Goal: Find specific page/section: Find specific page/section

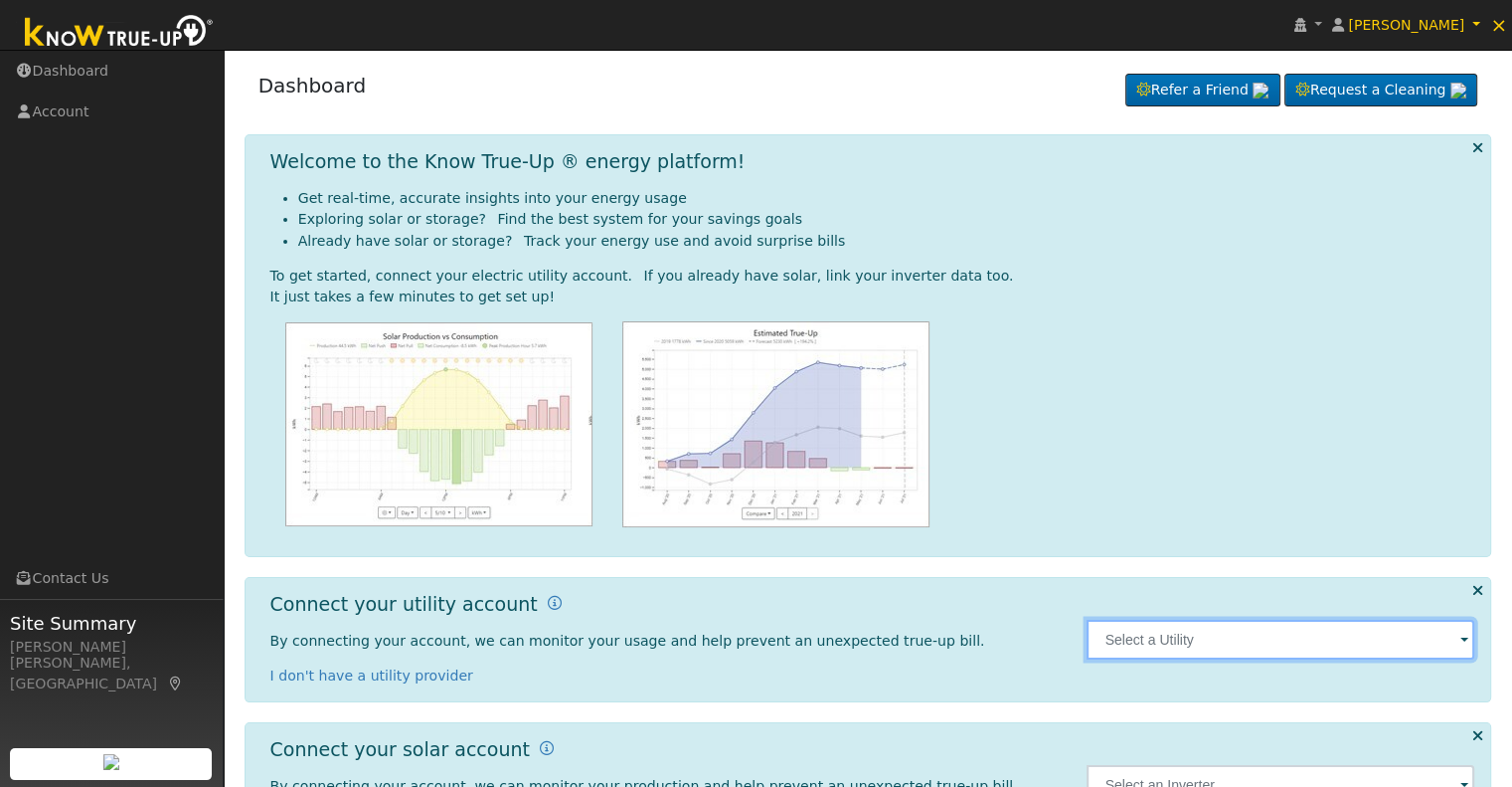
click at [1453, 650] on input "text" at bounding box center [1281, 640] width 388 height 40
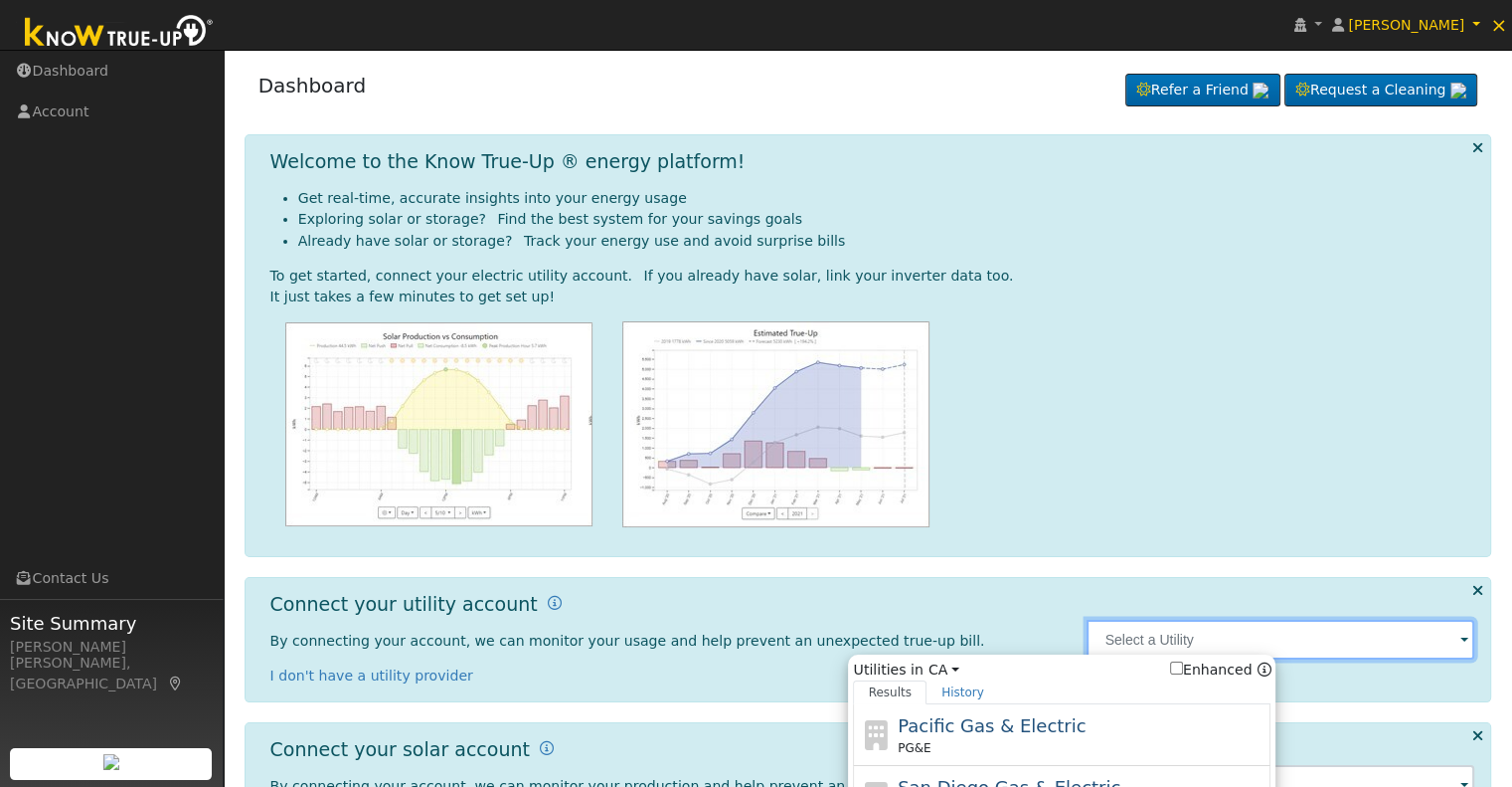
scroll to position [141, 0]
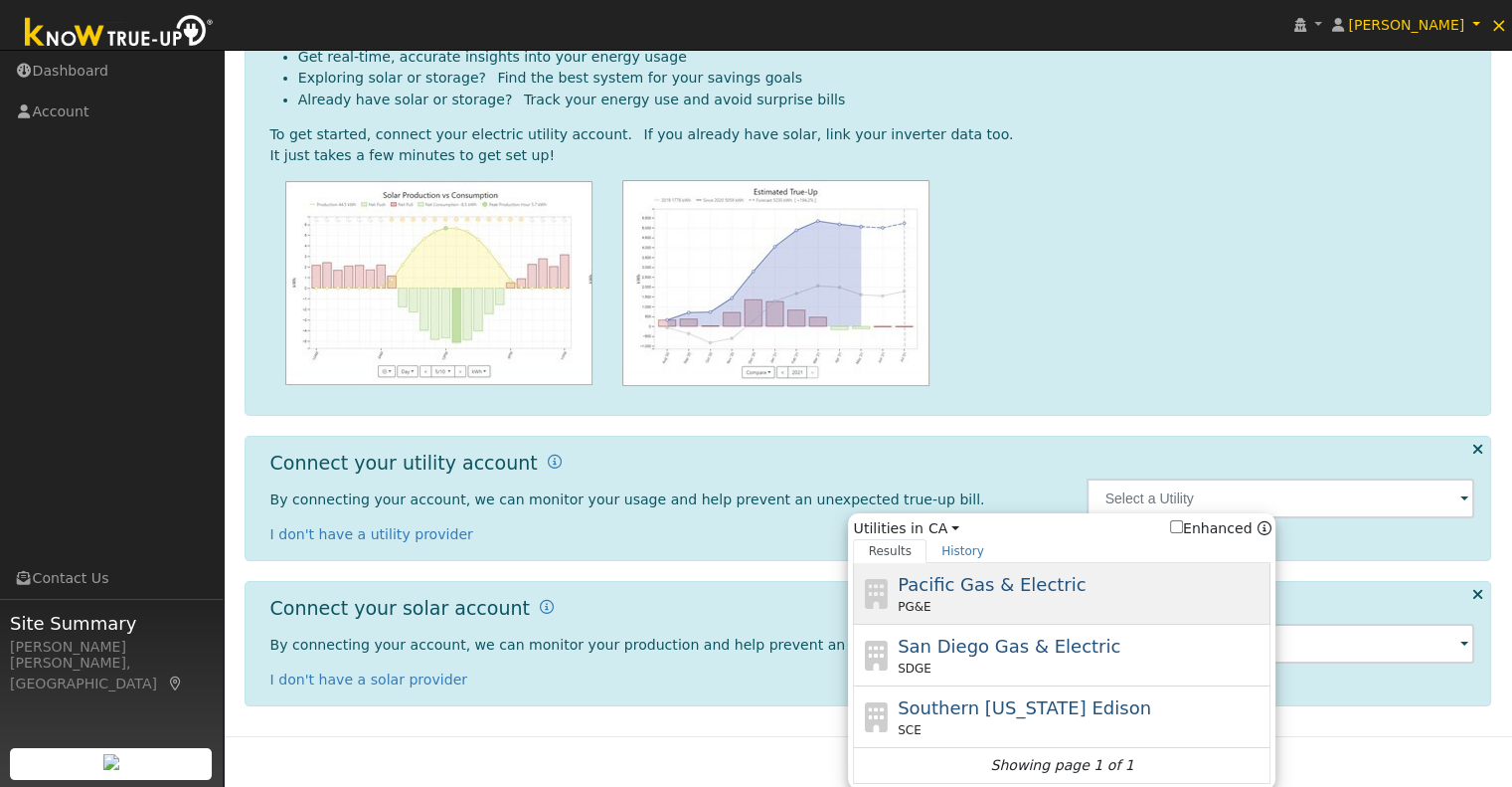
click at [1011, 608] on div "PG&E" at bounding box center [1082, 607] width 369 height 18
type input "PG&E"
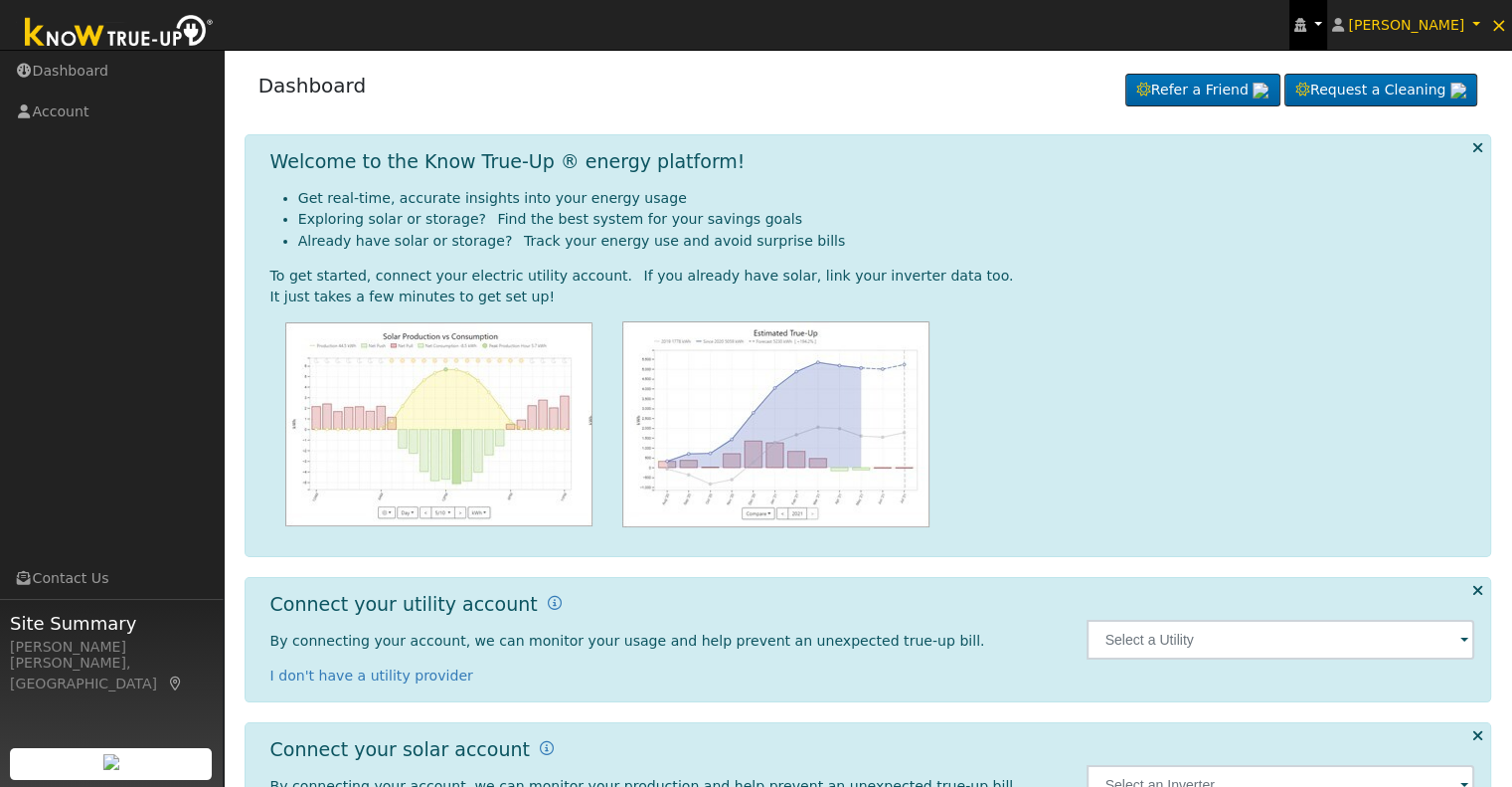
click at [1307, 26] on icon at bounding box center [1301, 25] width 12 height 14
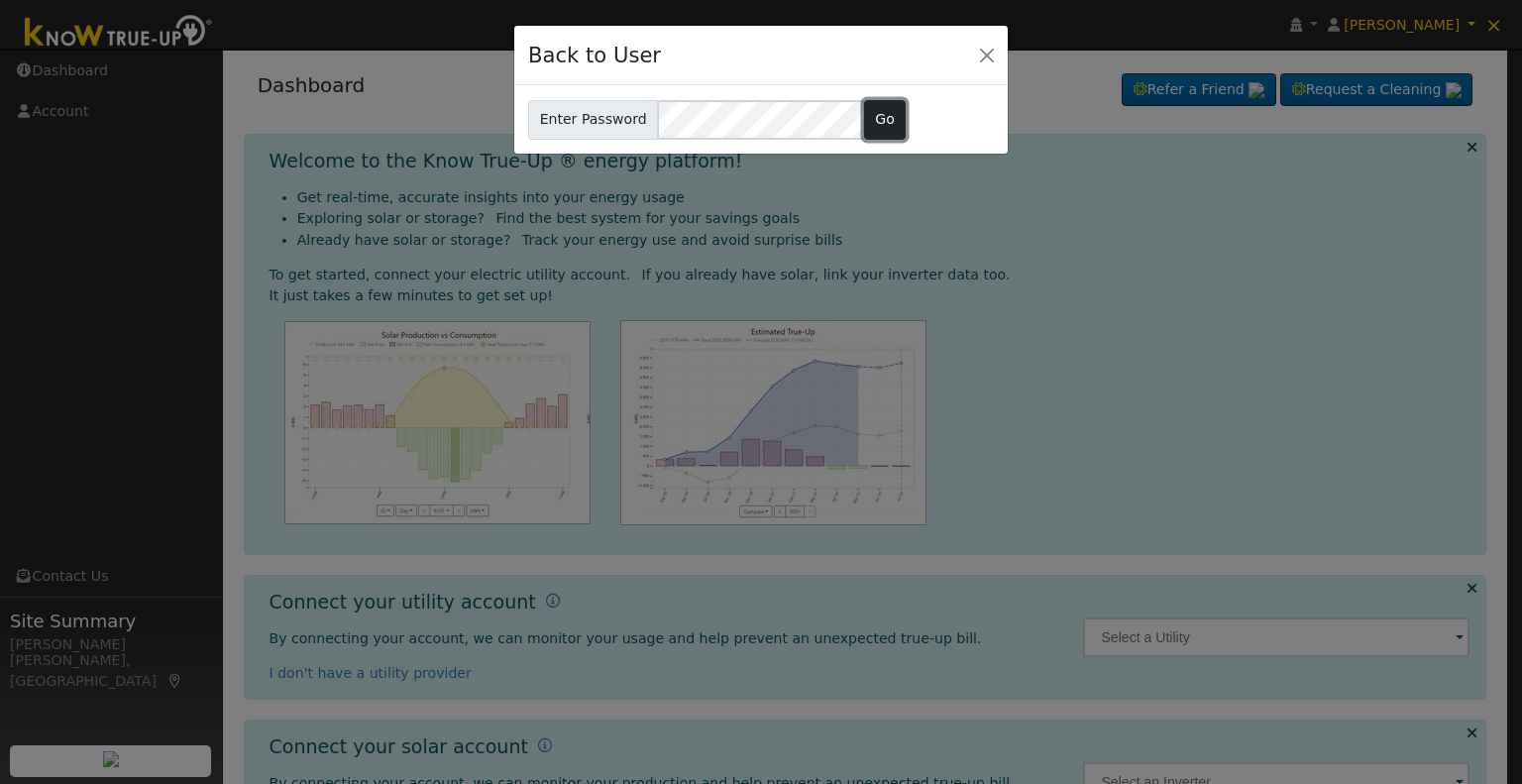
click at [877, 126] on button "Go" at bounding box center [885, 120] width 43 height 40
